Goal: Task Accomplishment & Management: Manage account settings

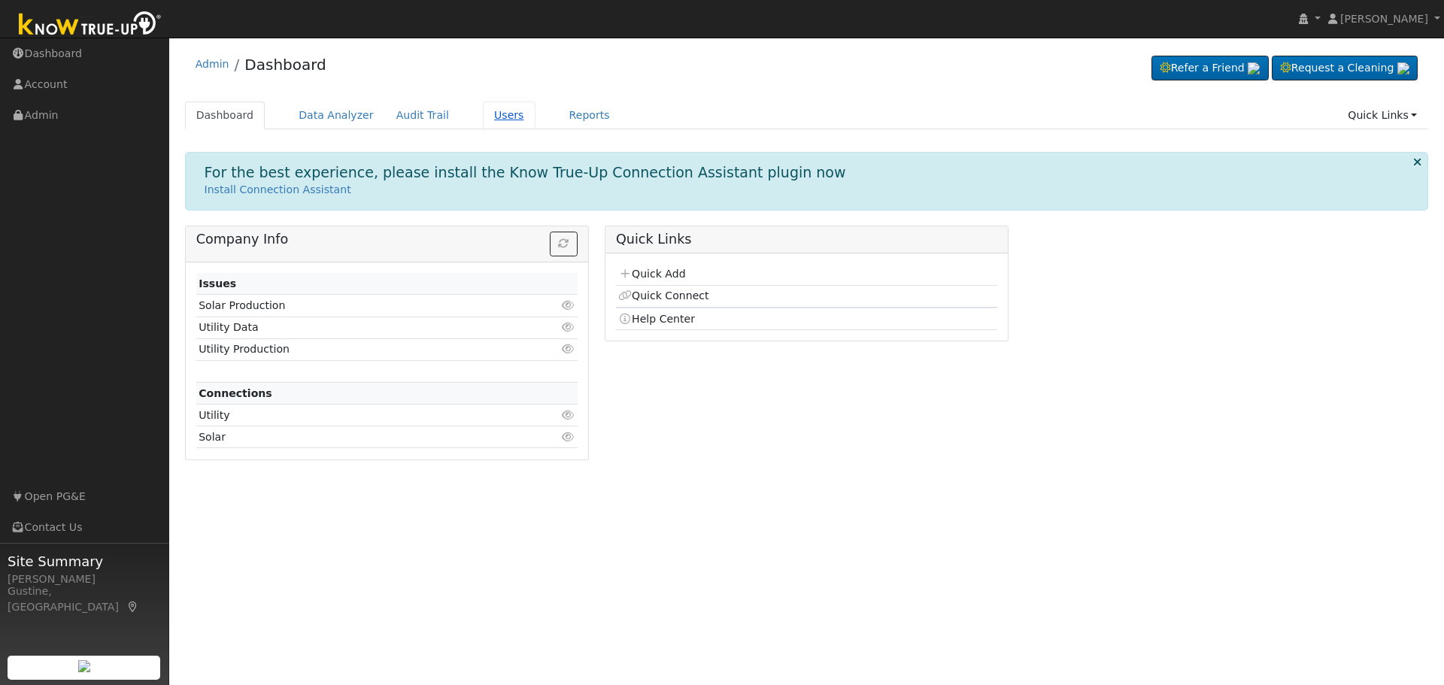
click at [483, 104] on link "Users" at bounding box center [509, 116] width 53 height 28
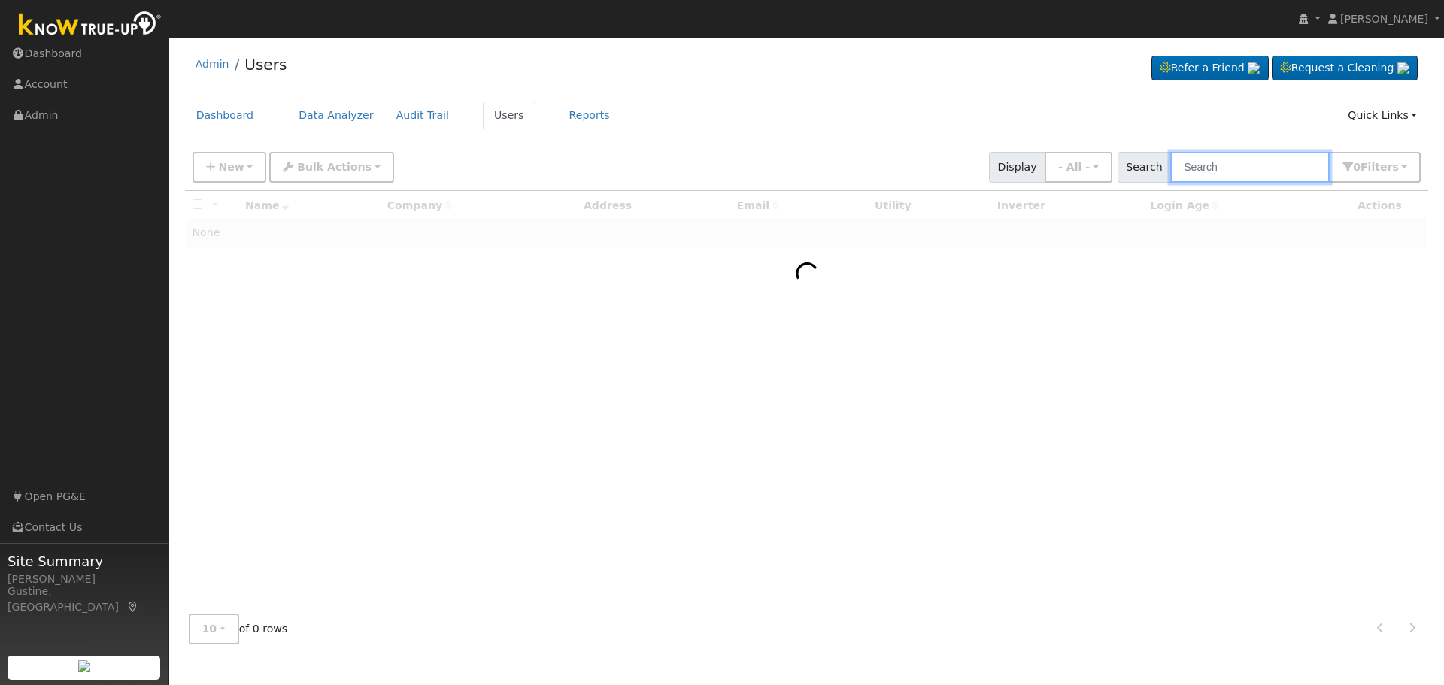
click at [1235, 152] on input "text" at bounding box center [1250, 167] width 159 height 31
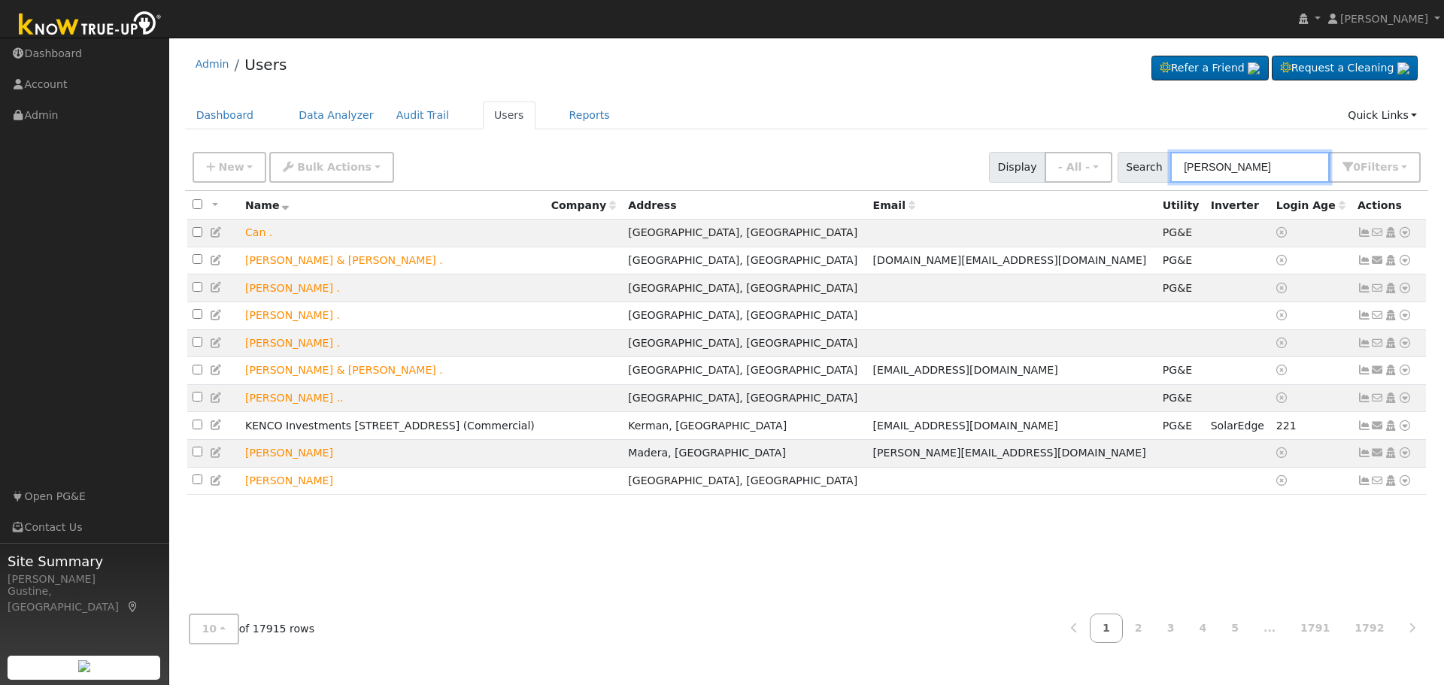
type input "daniel barr"
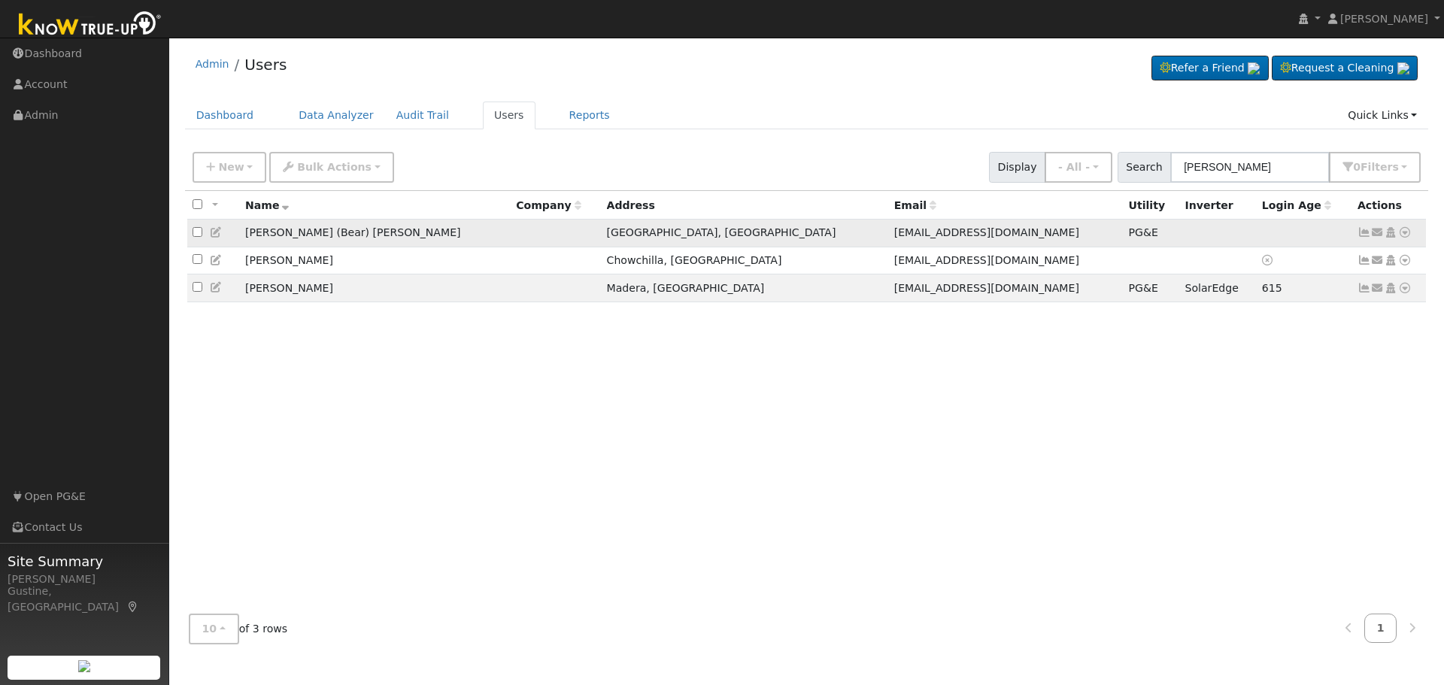
click at [1358, 235] on icon at bounding box center [1365, 232] width 14 height 11
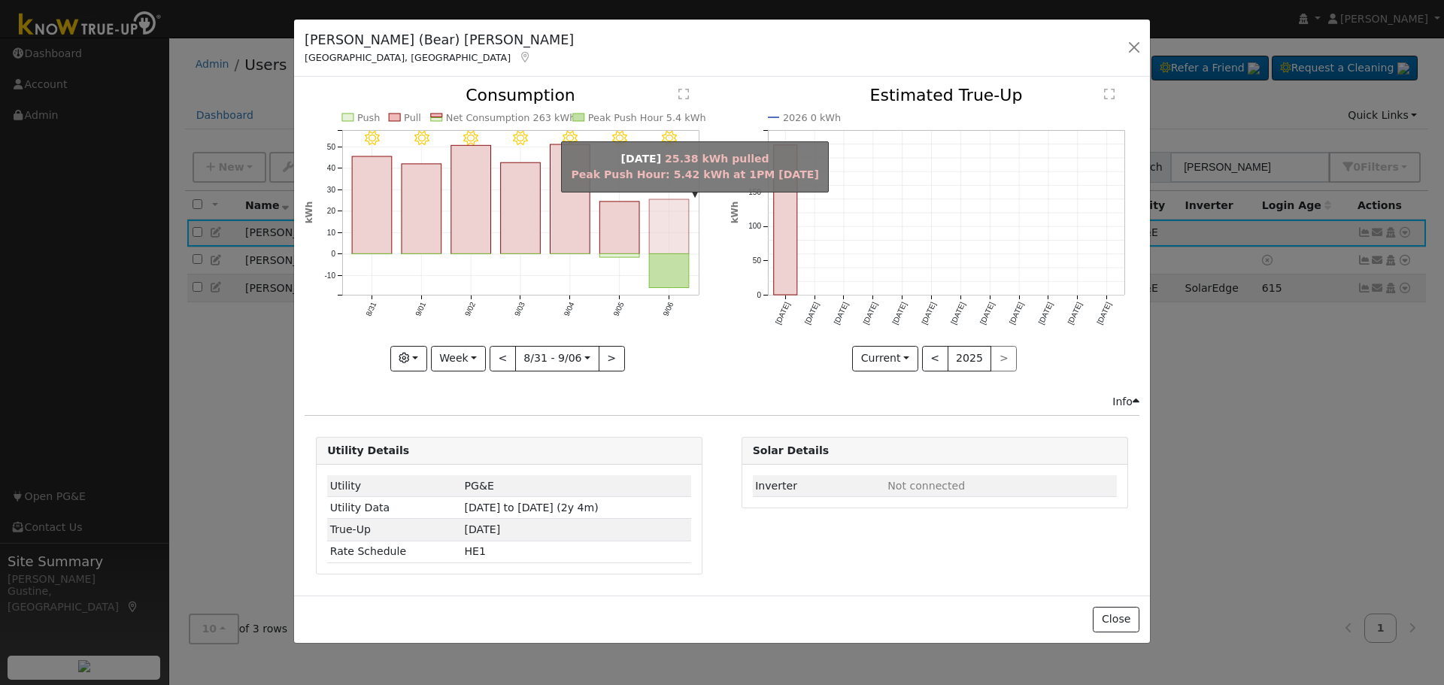
click at [670, 260] on rect "onclick=""" at bounding box center [670, 271] width 40 height 34
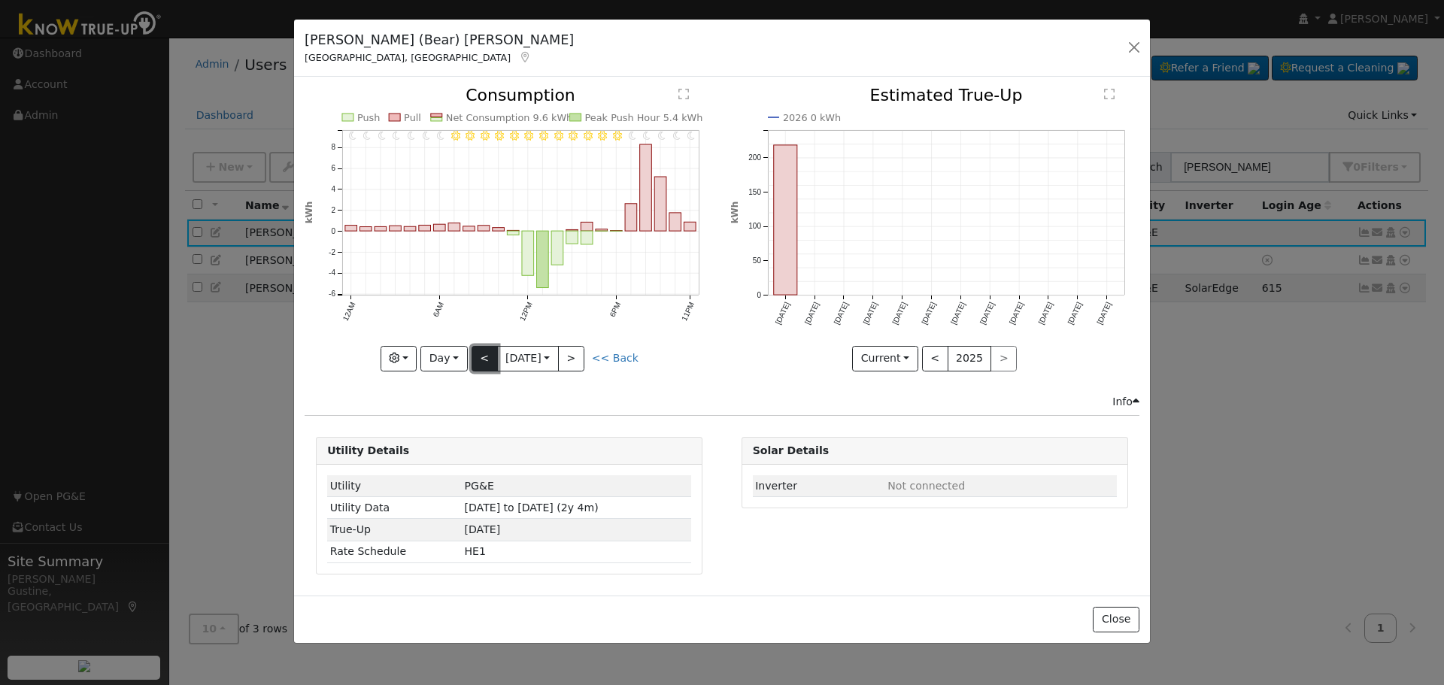
click at [478, 357] on button "<" at bounding box center [485, 359] width 26 height 26
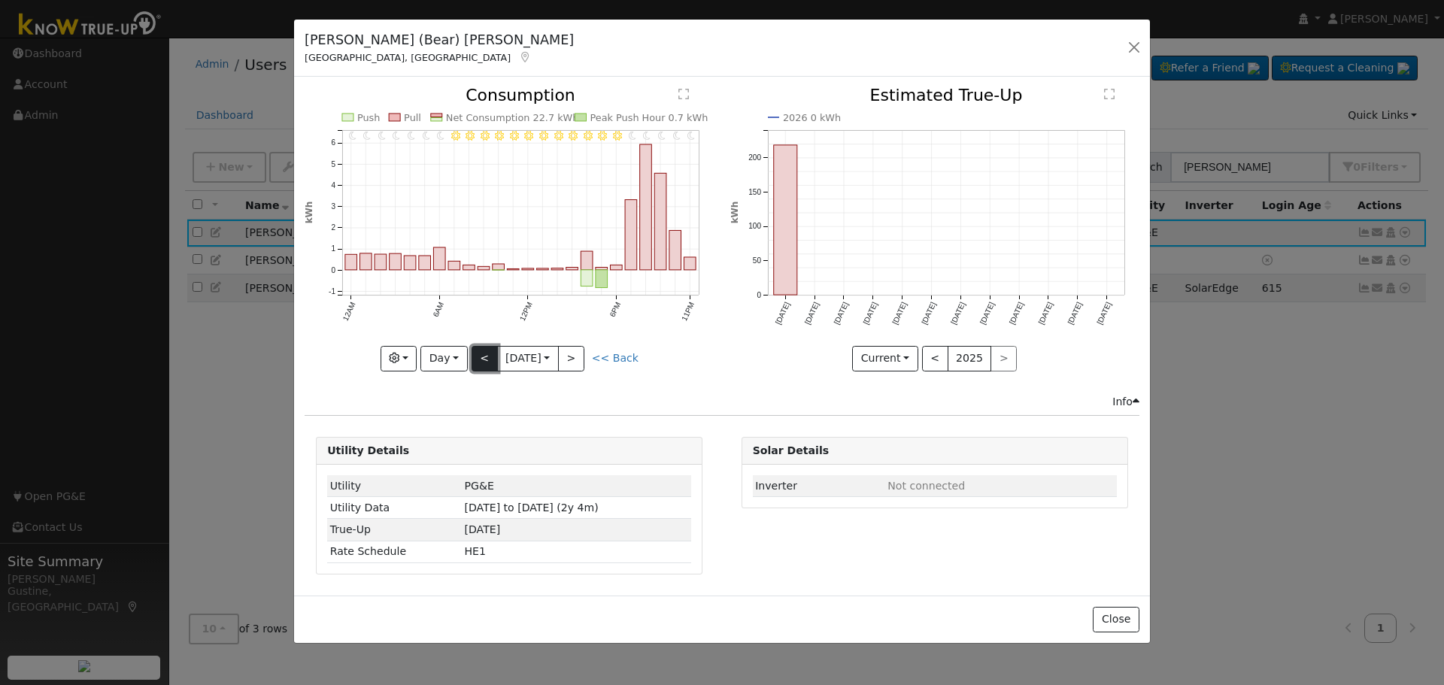
click at [478, 357] on button "<" at bounding box center [485, 359] width 26 height 26
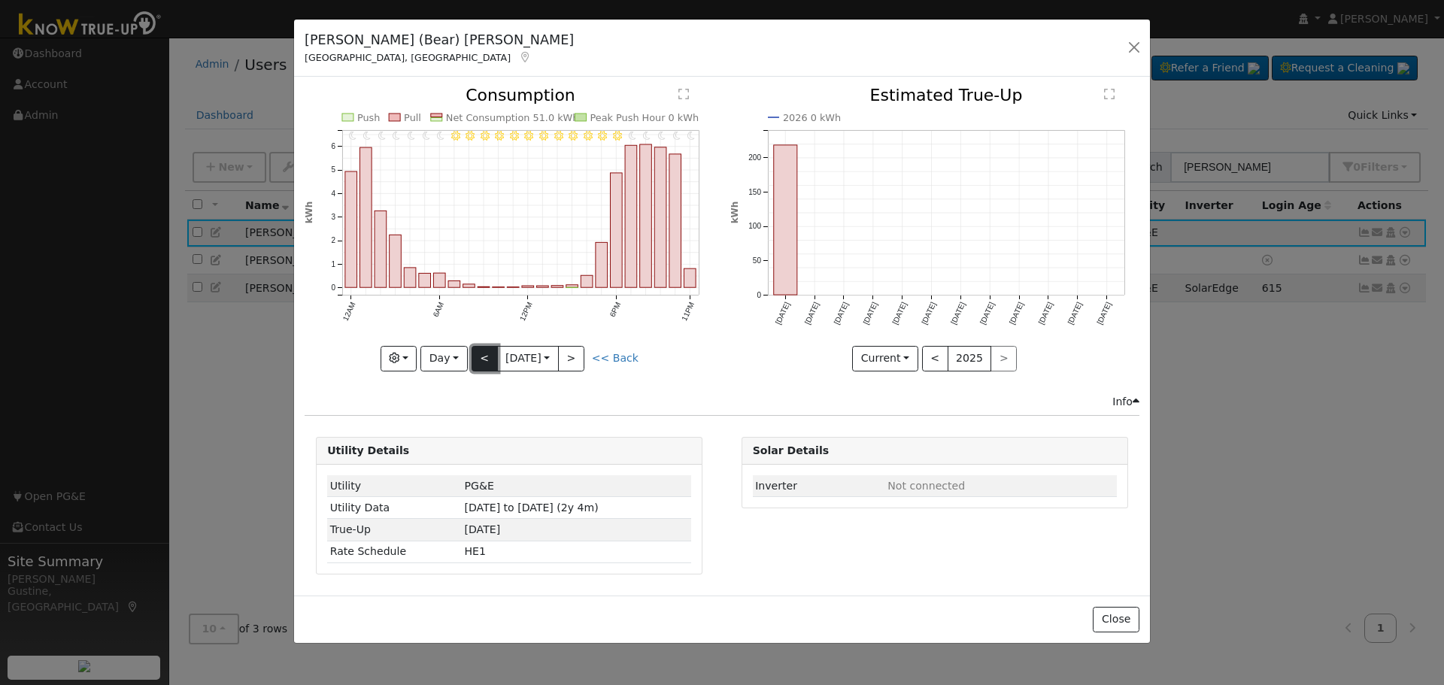
click at [478, 357] on button "<" at bounding box center [485, 359] width 26 height 26
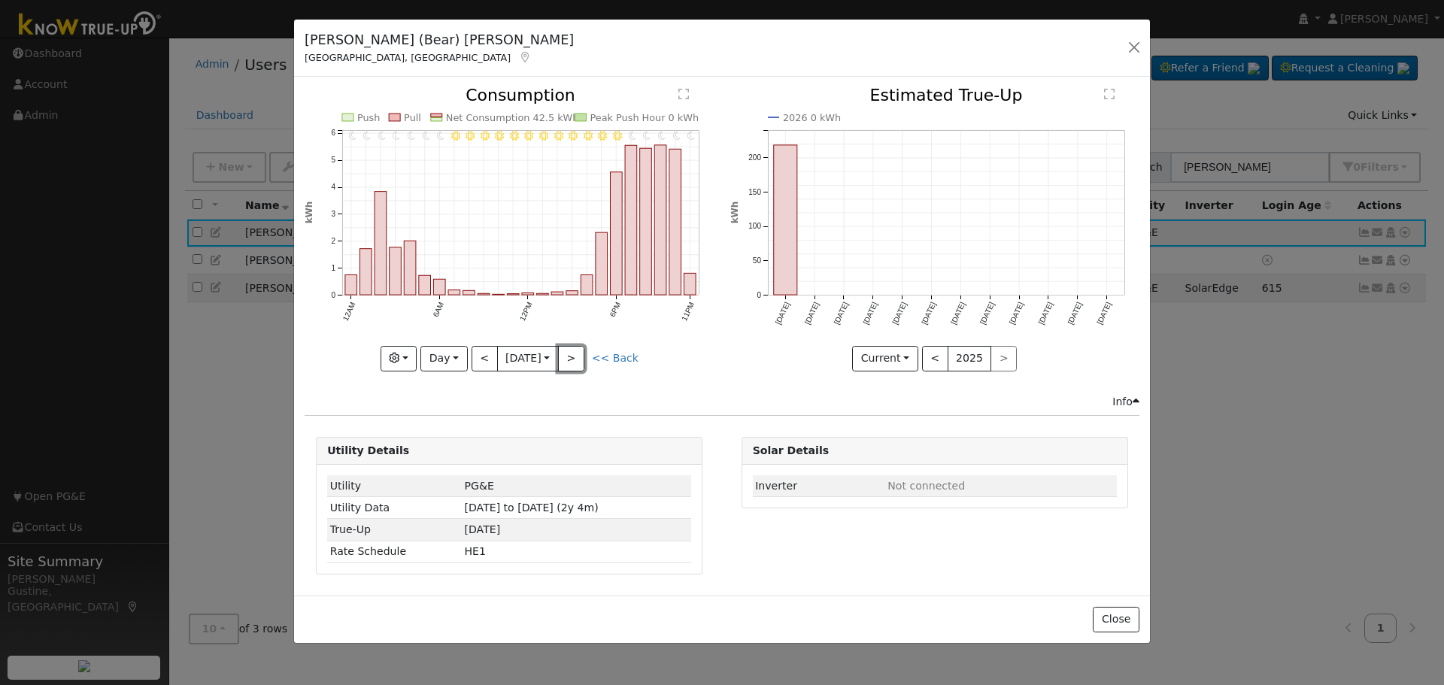
click at [579, 353] on button ">" at bounding box center [571, 359] width 26 height 26
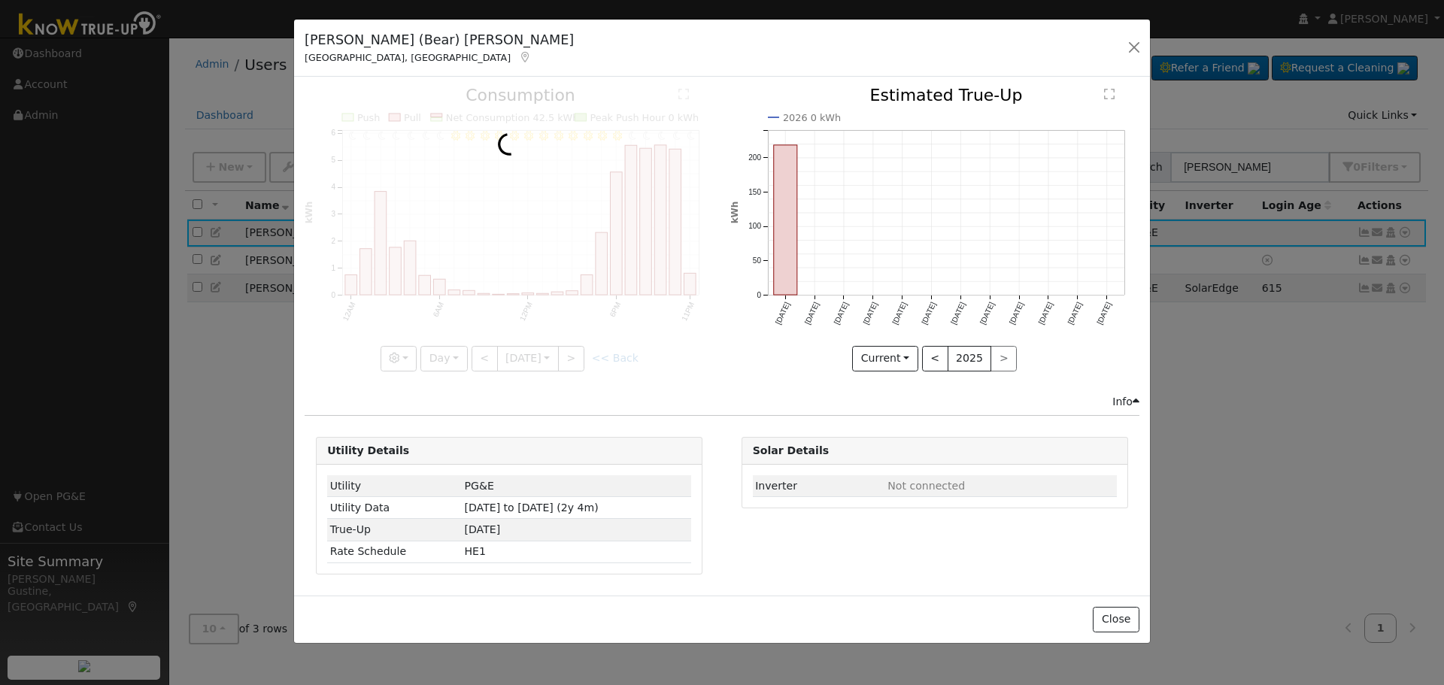
click at [579, 353] on div at bounding box center [509, 229] width 409 height 284
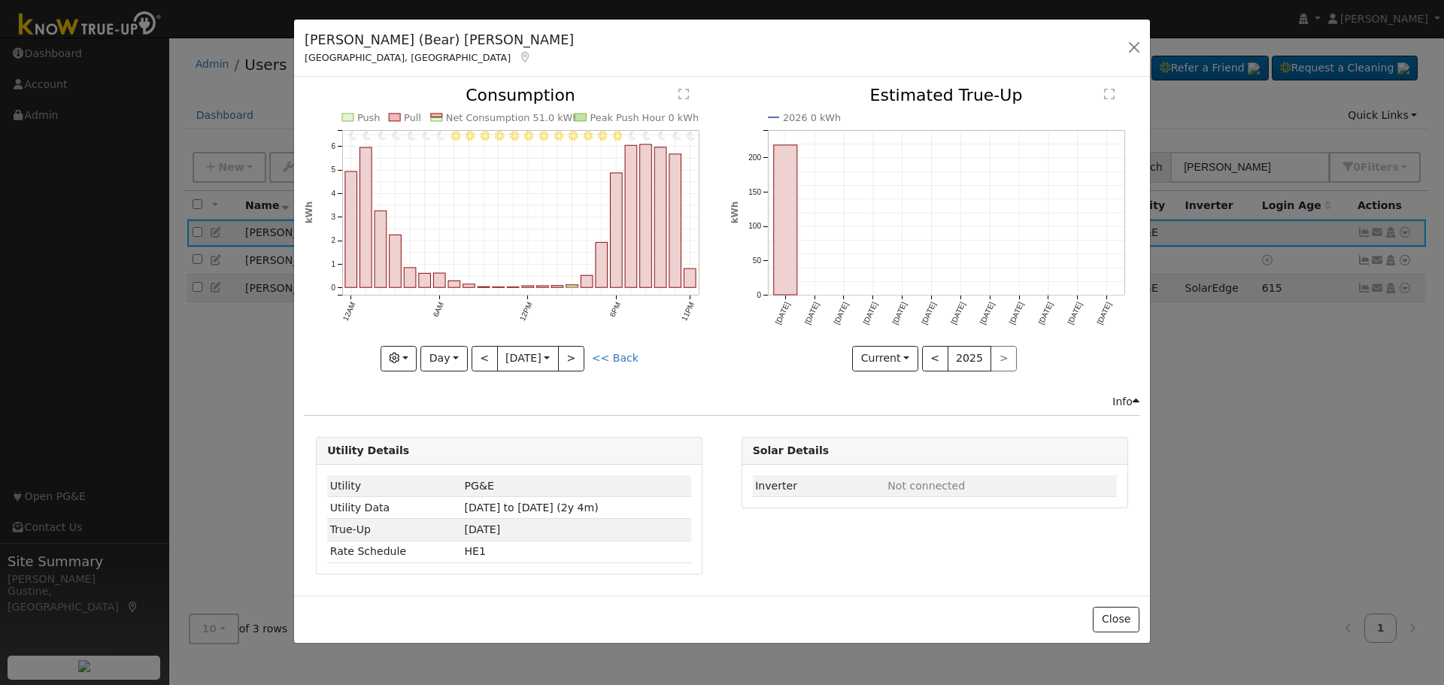
click at [579, 353] on div at bounding box center [509, 229] width 409 height 284
click at [579, 353] on button ">" at bounding box center [571, 359] width 26 height 26
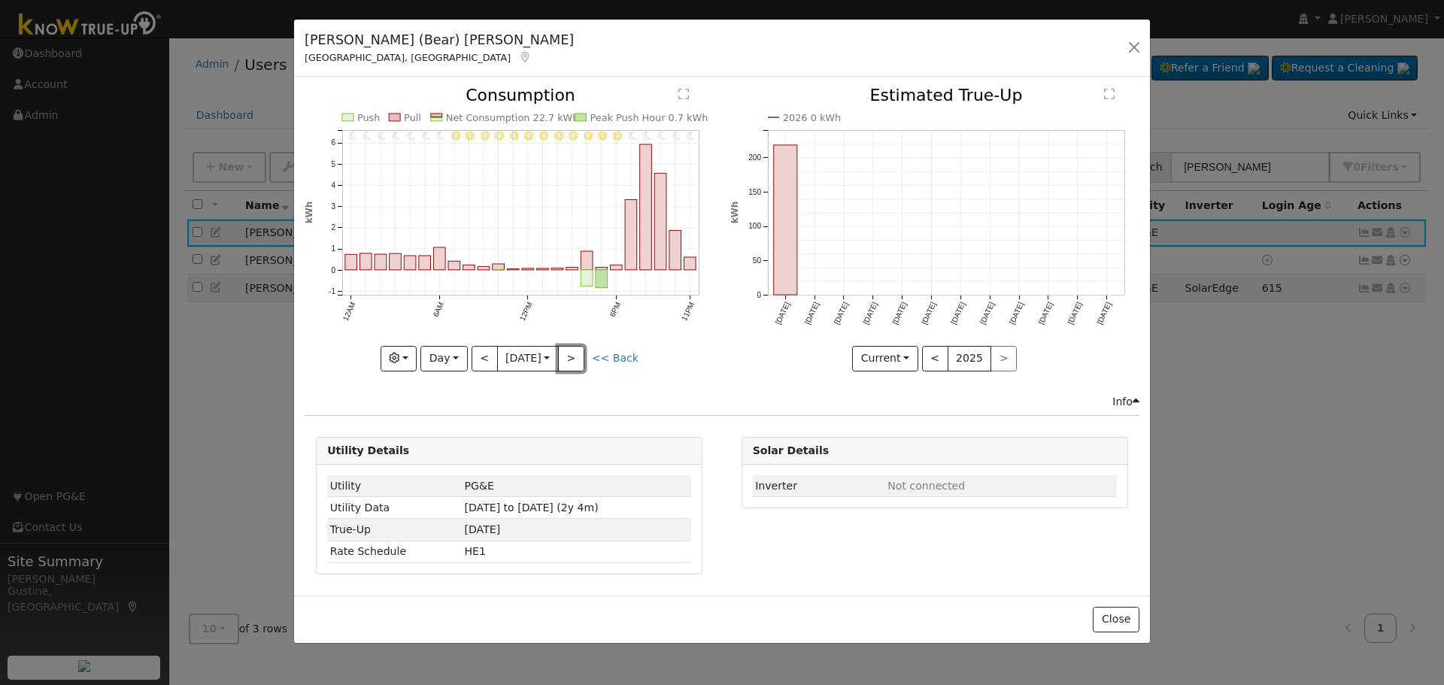
click at [579, 353] on button ">" at bounding box center [571, 359] width 26 height 26
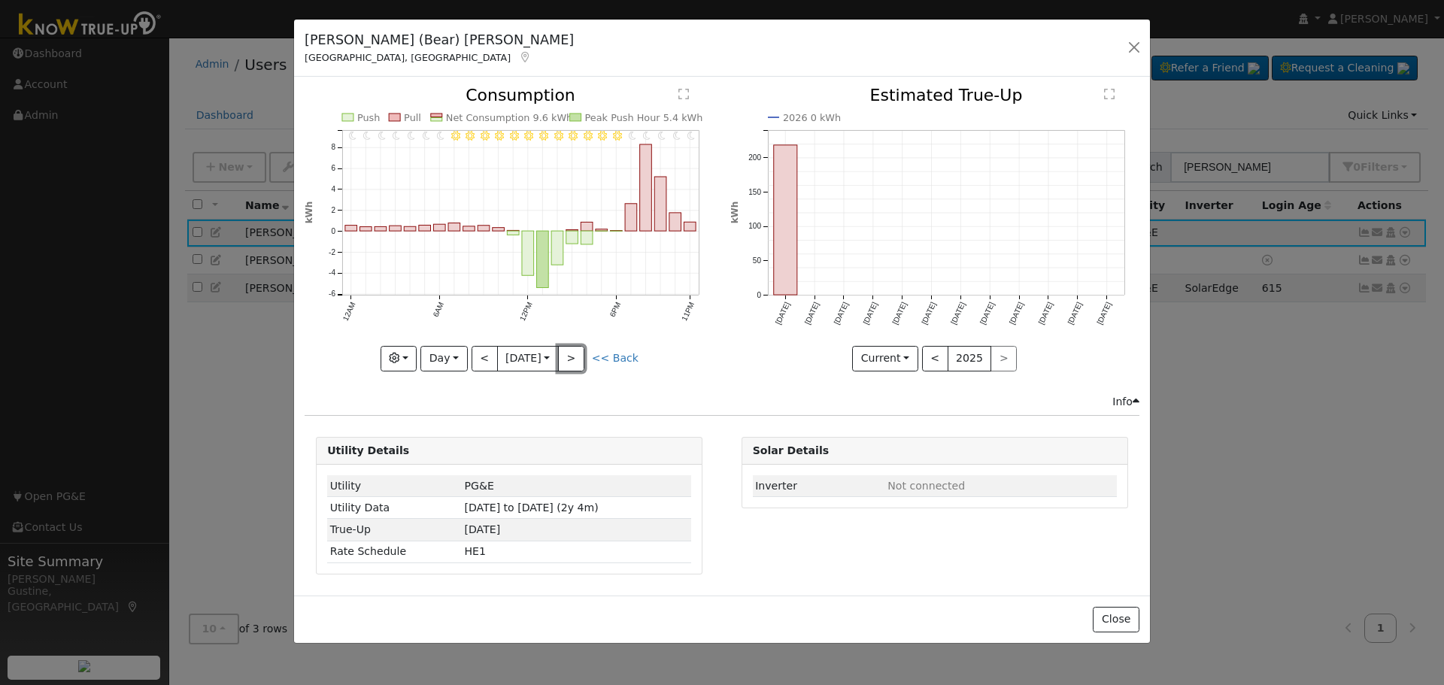
click at [579, 353] on button ">" at bounding box center [571, 359] width 26 height 26
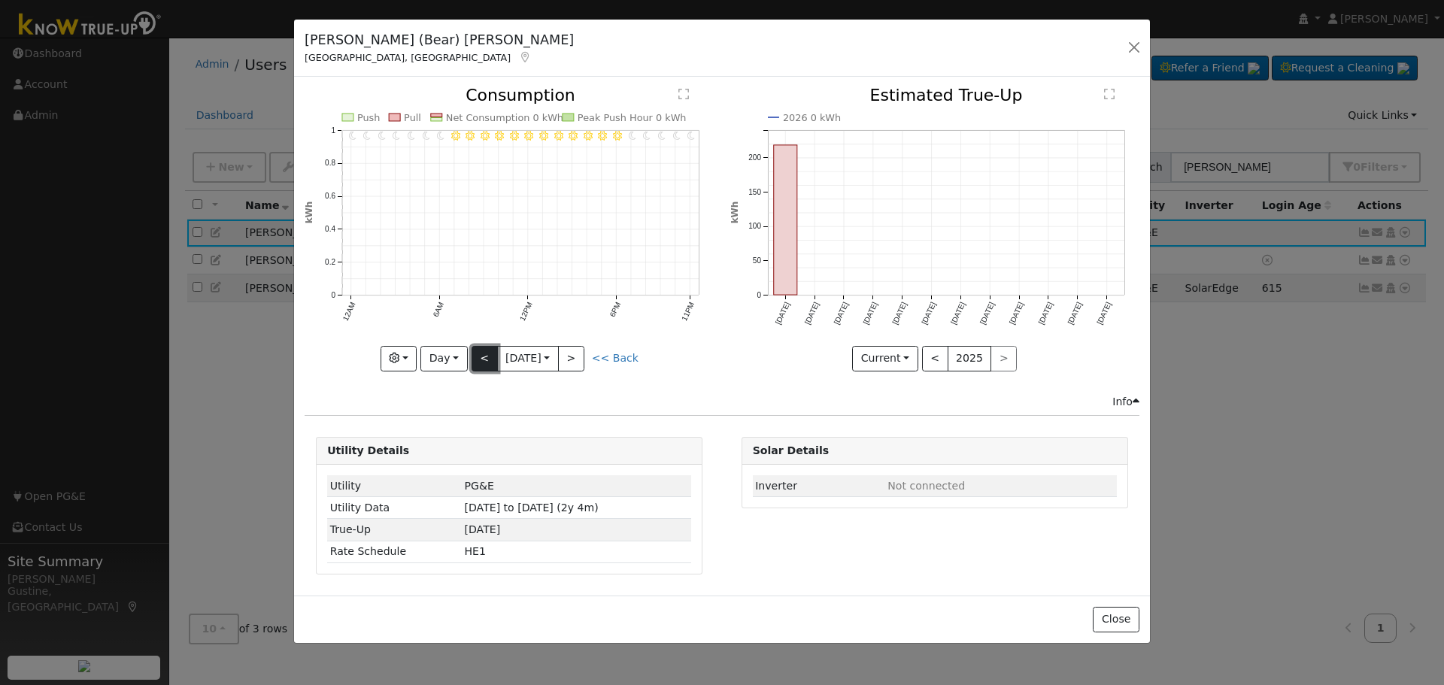
click at [477, 357] on button "<" at bounding box center [485, 359] width 26 height 26
type input "2025-09-06"
